Goal: Check status

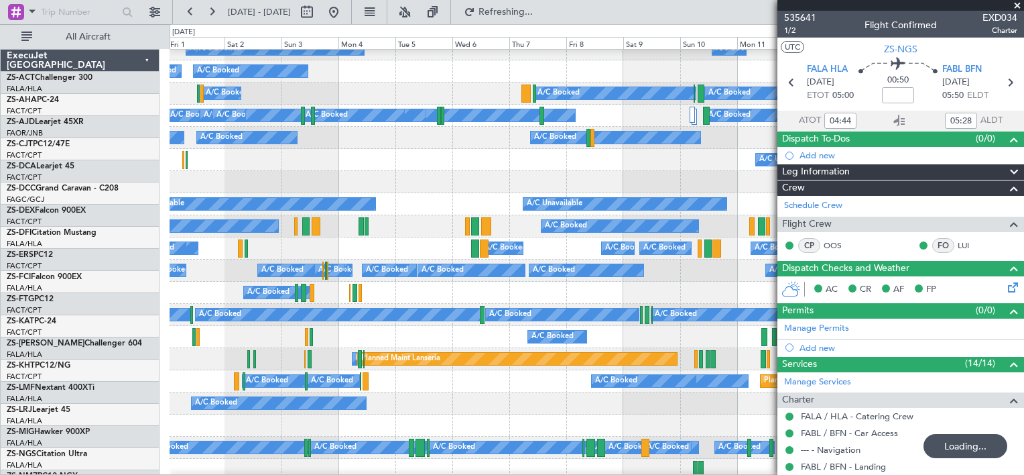
scroll to position [166, 0]
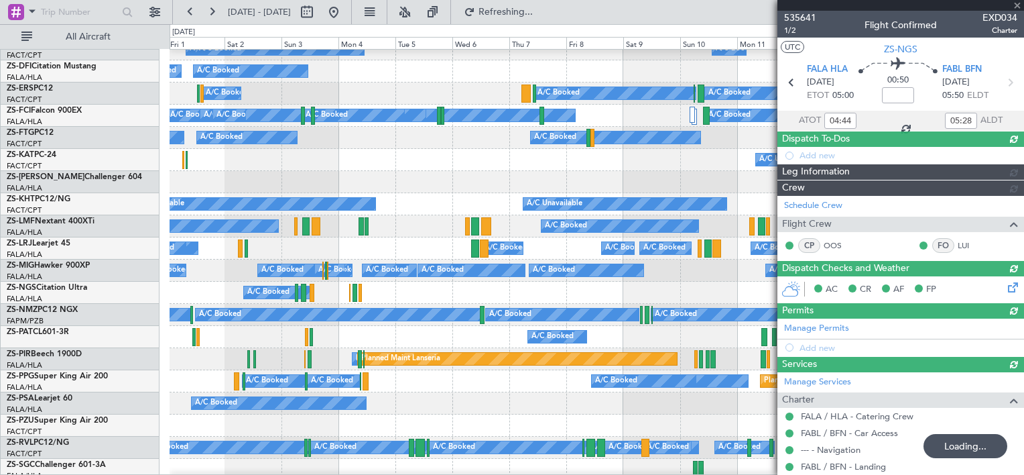
click at [1017, 3] on div at bounding box center [901, 5] width 247 height 11
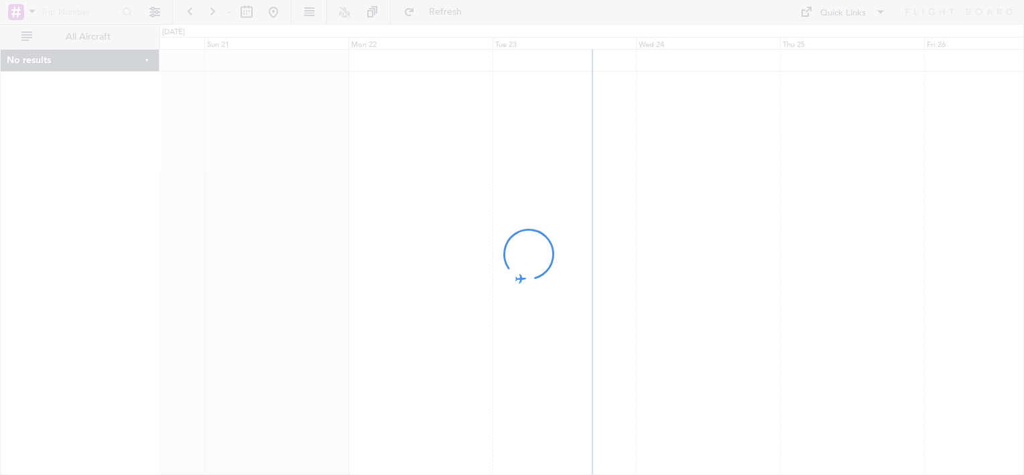
drag, startPoint x: 736, startPoint y: 198, endPoint x: 445, endPoint y: 219, distance: 291.6
click at [445, 219] on div at bounding box center [512, 237] width 1024 height 475
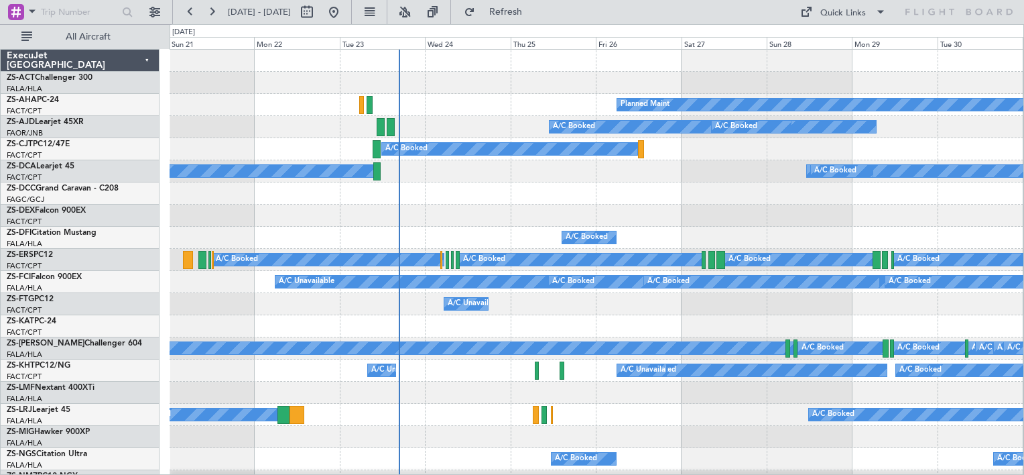
click at [437, 225] on div "A/C Booked" at bounding box center [597, 215] width 854 height 22
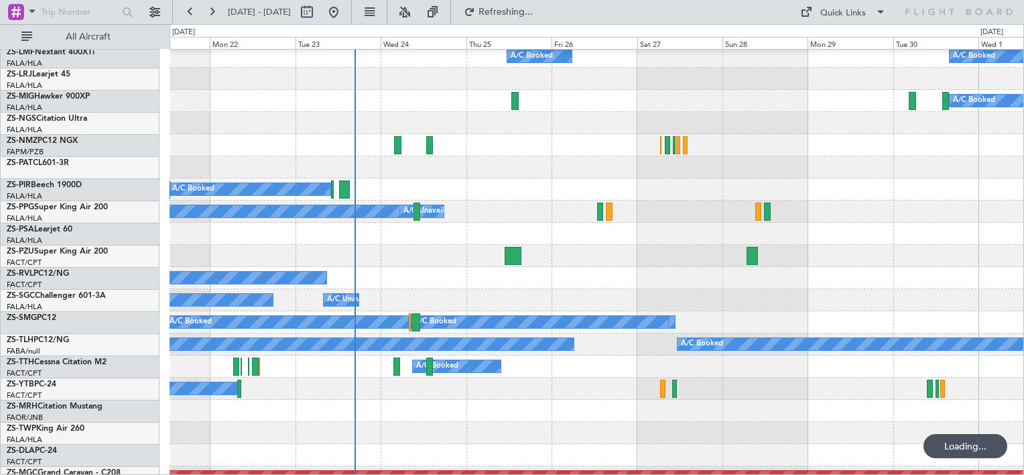
scroll to position [603, 0]
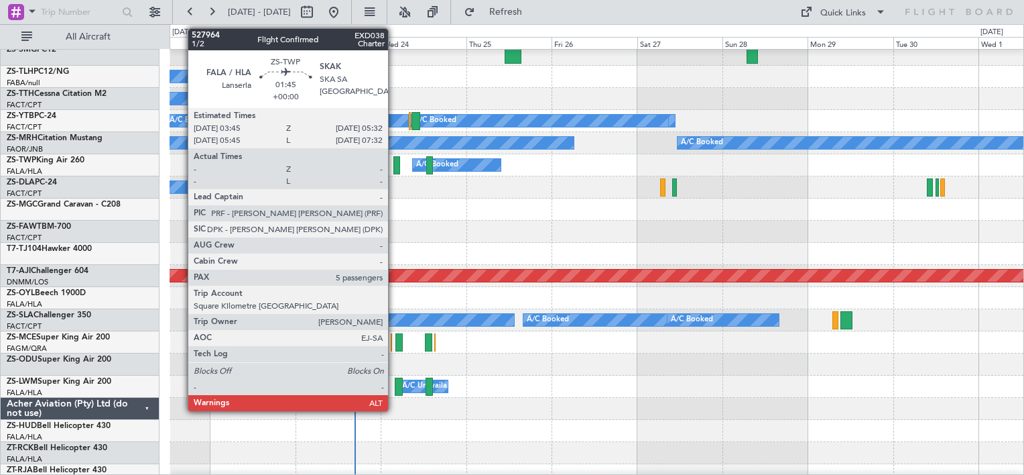
click at [394, 169] on div at bounding box center [396, 165] width 7 height 18
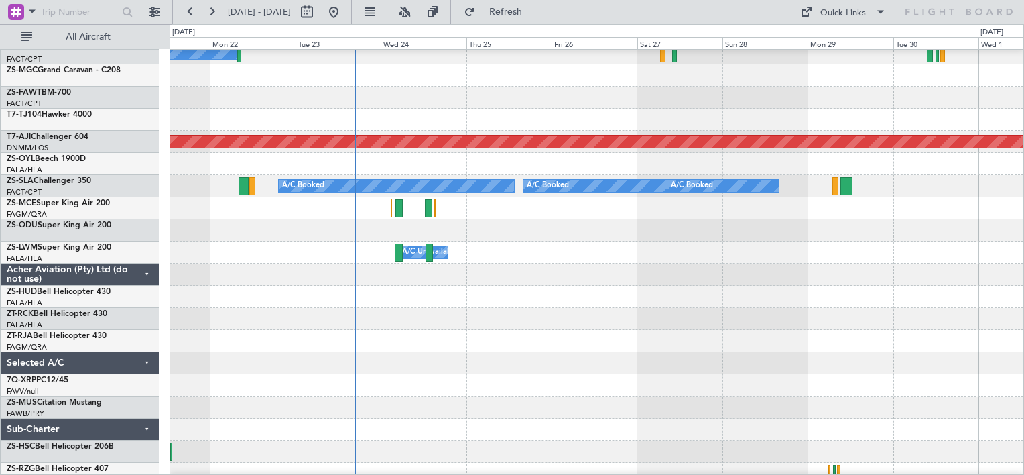
scroll to position [670, 0]
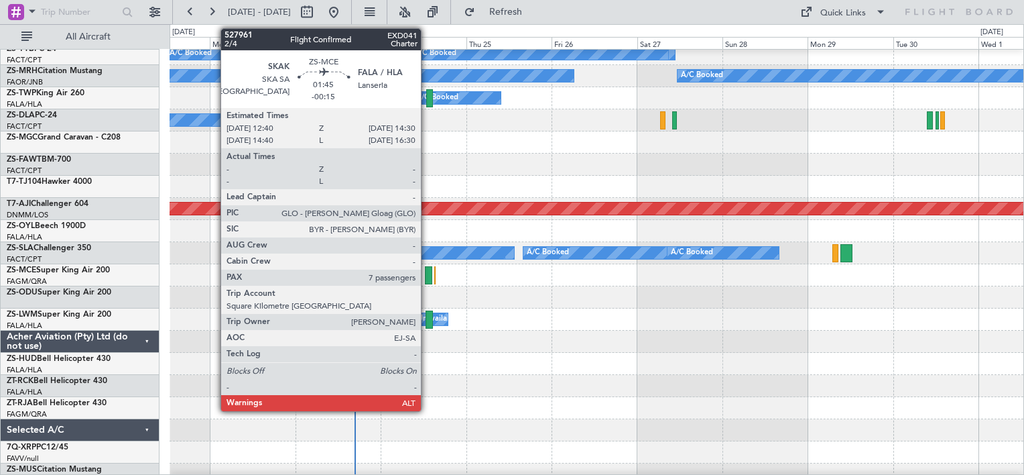
click at [427, 273] on div at bounding box center [428, 275] width 7 height 18
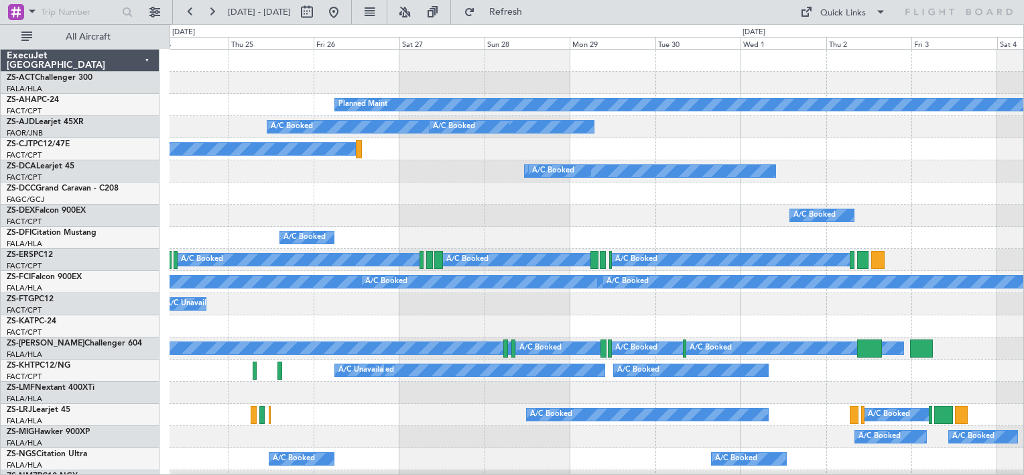
scroll to position [0, 0]
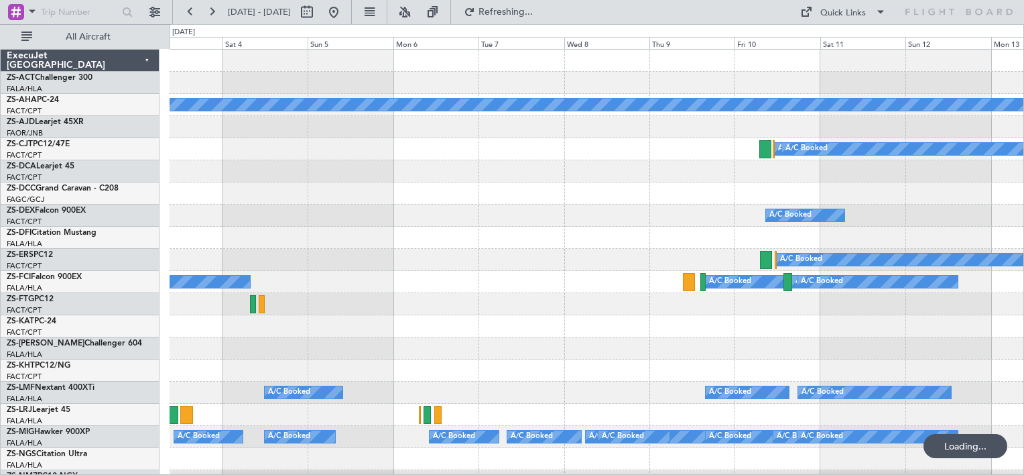
click at [150, 229] on div "Planned Maint A/C Booked A/C Booked A/C Booked A/C Booked A/C Booked A/C Booked…" at bounding box center [512, 249] width 1024 height 450
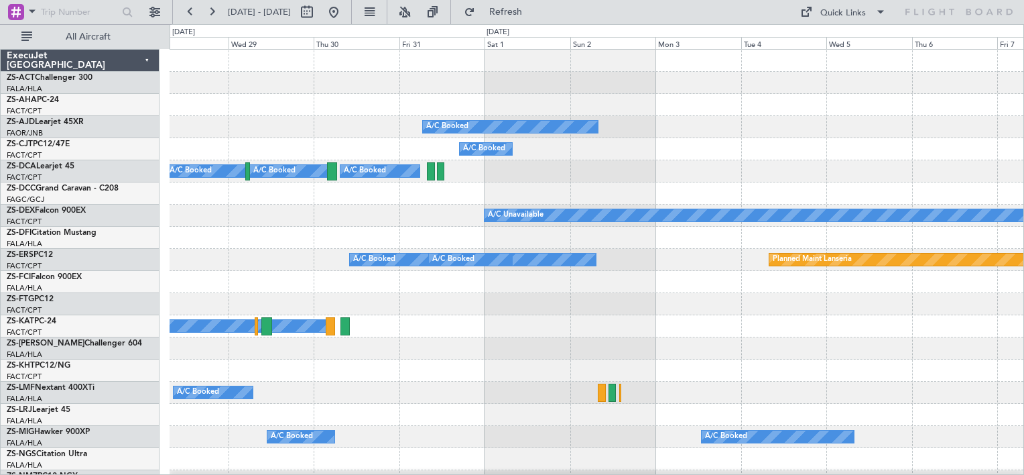
click at [349, 306] on div at bounding box center [597, 304] width 854 height 22
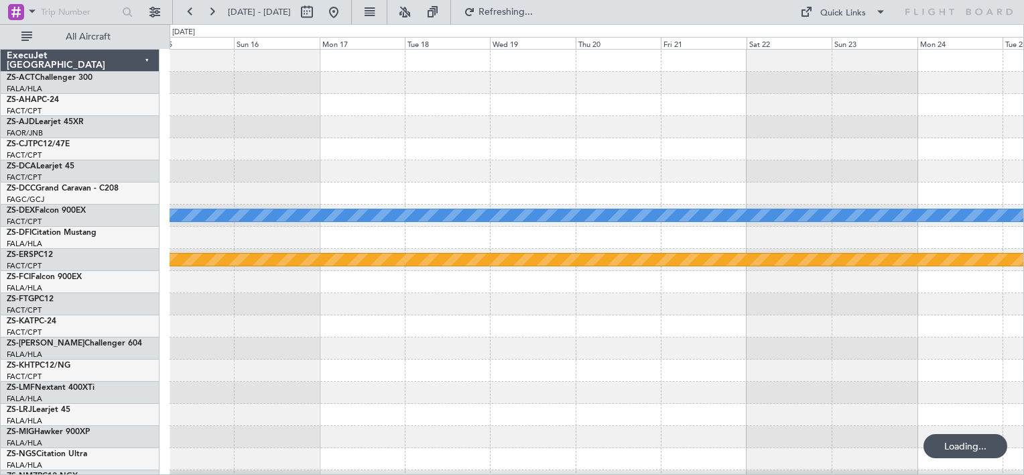
click at [410, 332] on div at bounding box center [597, 326] width 854 height 22
